Goal: Transaction & Acquisition: Subscribe to service/newsletter

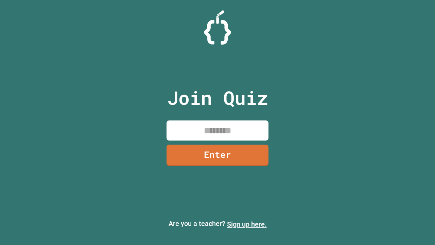
click at [247, 224] on link "Sign up here." at bounding box center [247, 224] width 40 height 8
